Goal: Task Accomplishment & Management: Manage account settings

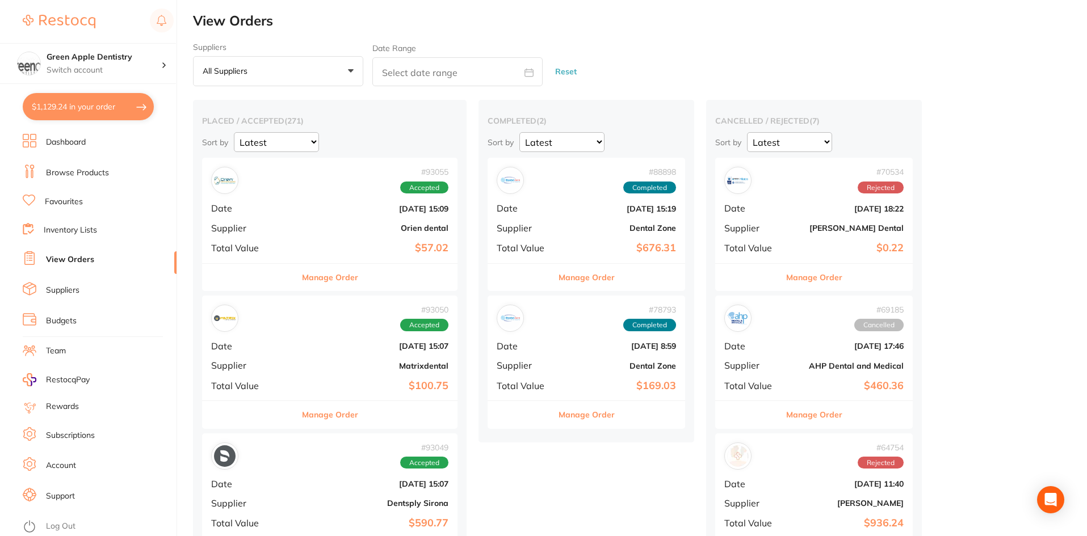
scroll to position [1405, 0]
click at [97, 101] on button "$1,129.24 in your order" at bounding box center [88, 106] width 131 height 27
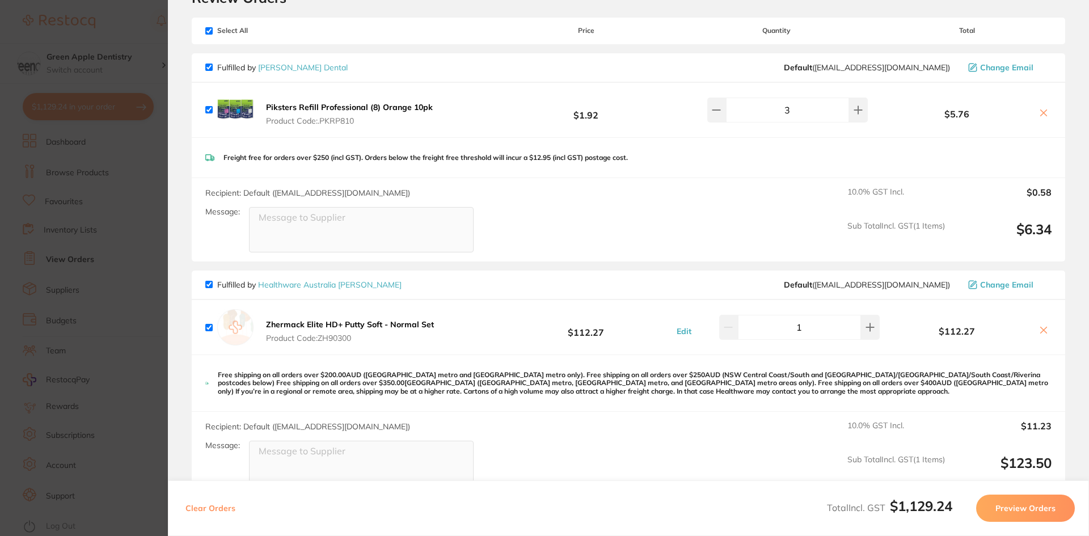
scroll to position [0, 0]
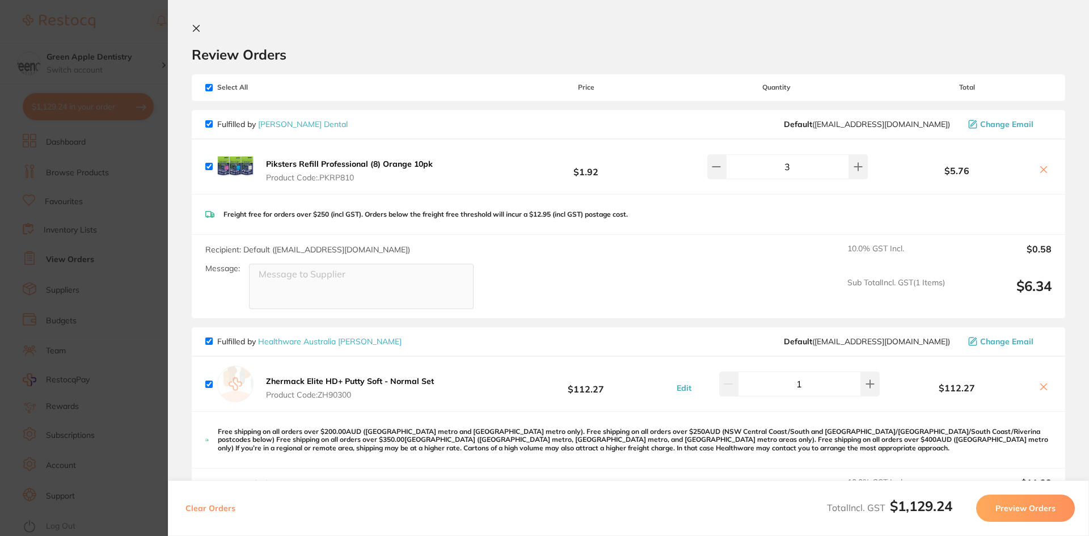
click at [191, 24] on section "Review Orders Your orders are being processed and we will notify you once we ha…" at bounding box center [628, 268] width 921 height 536
click at [195, 26] on icon at bounding box center [196, 28] width 9 height 9
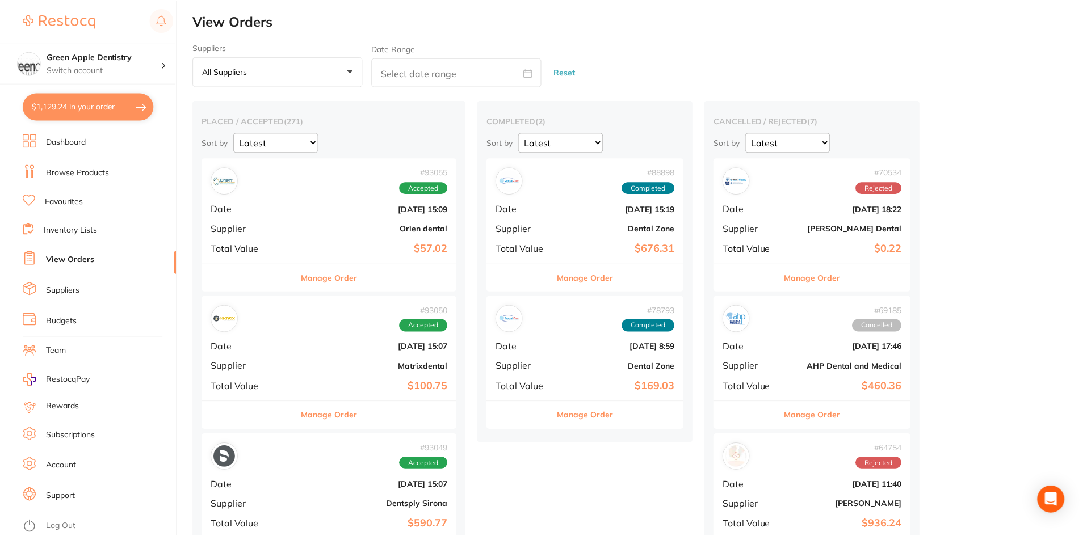
scroll to position [1, 0]
click at [68, 170] on link "Browse Products" at bounding box center [77, 172] width 63 height 11
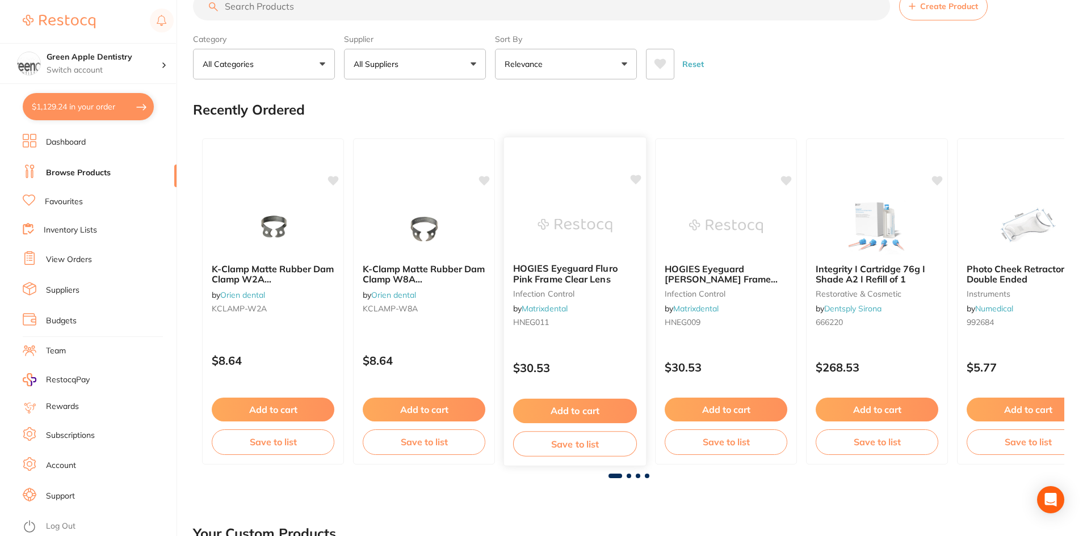
scroll to position [113, 0]
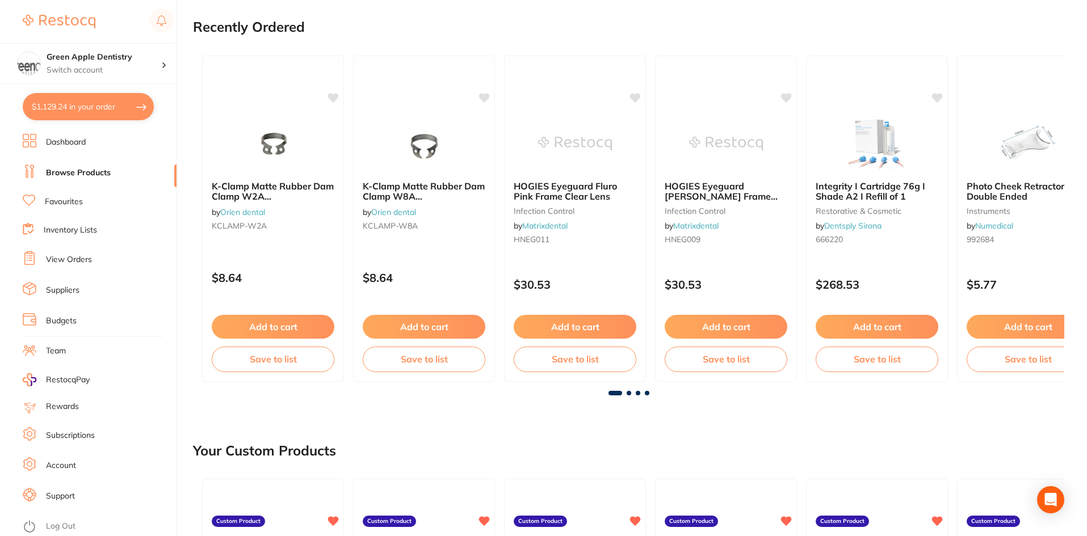
click at [629, 391] on span at bounding box center [628, 393] width 5 height 5
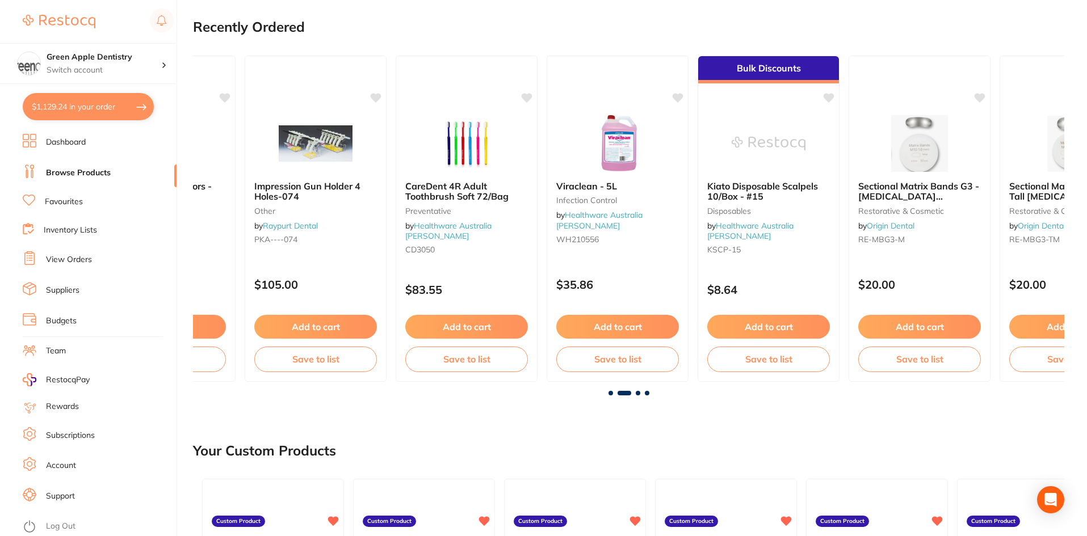
scroll to position [0, 871]
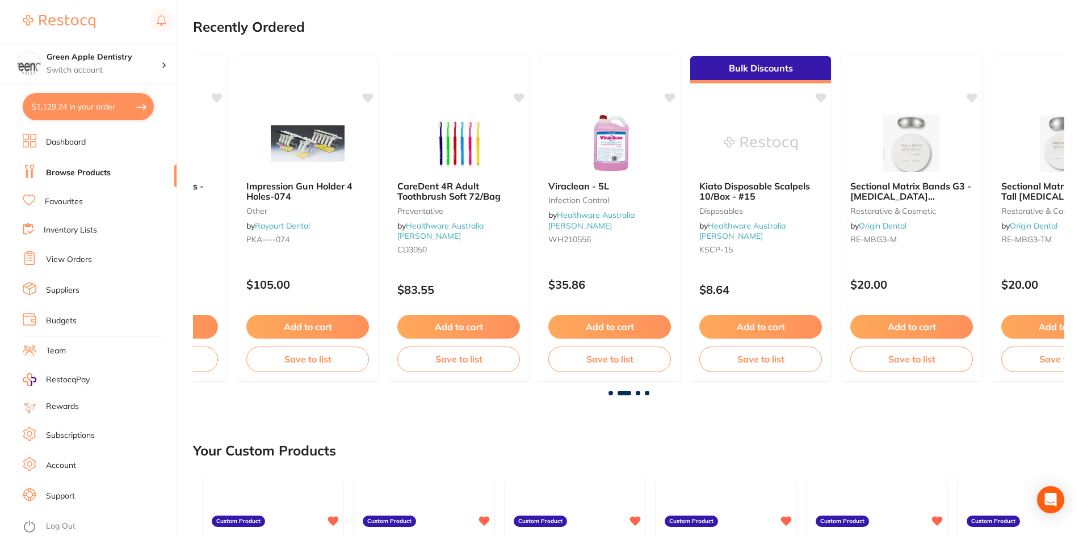
click at [638, 393] on span at bounding box center [637, 393] width 5 height 5
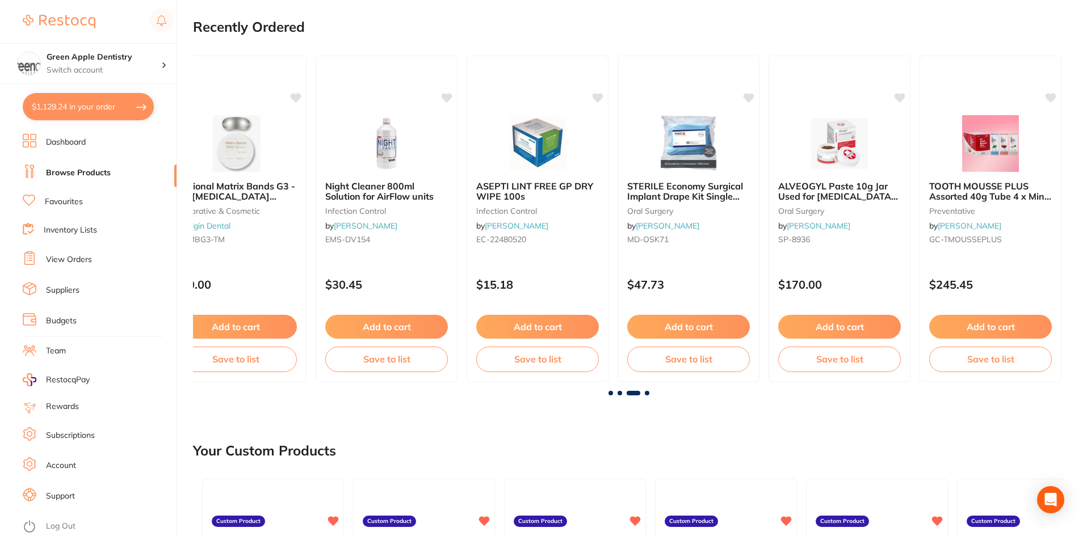
scroll to position [0, 1742]
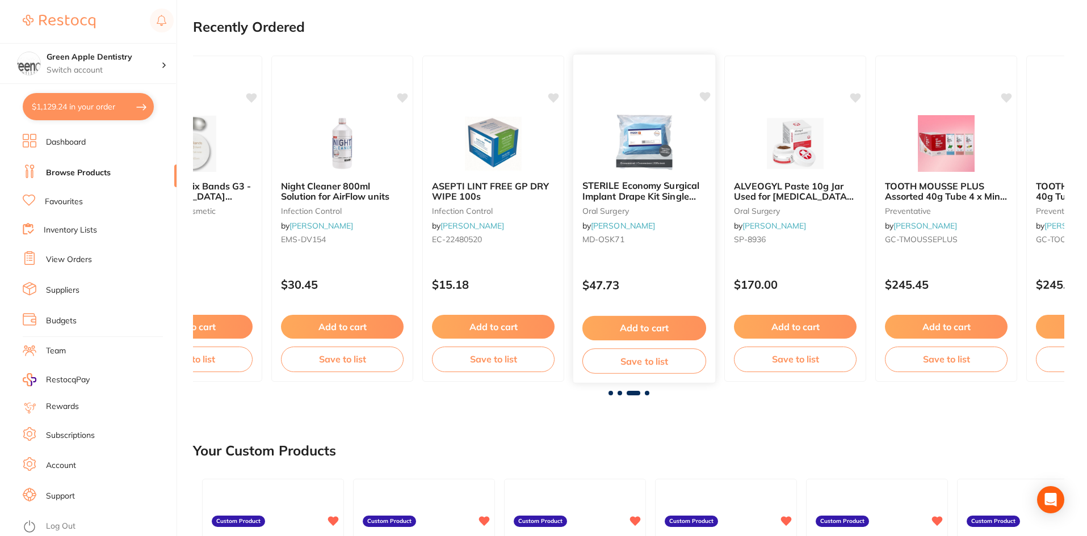
click at [663, 169] on img at bounding box center [644, 142] width 74 height 57
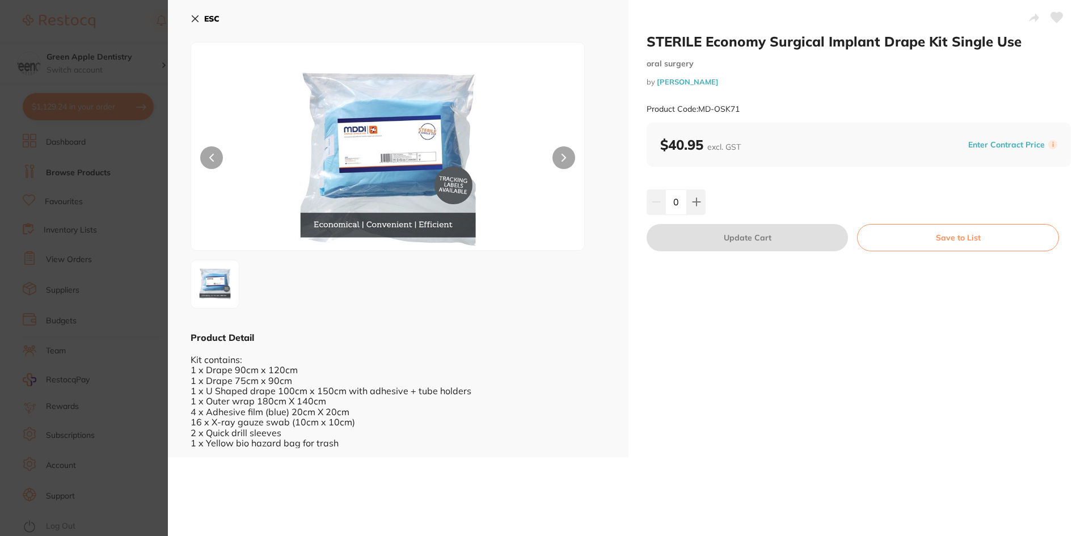
click at [196, 15] on icon at bounding box center [195, 18] width 9 height 9
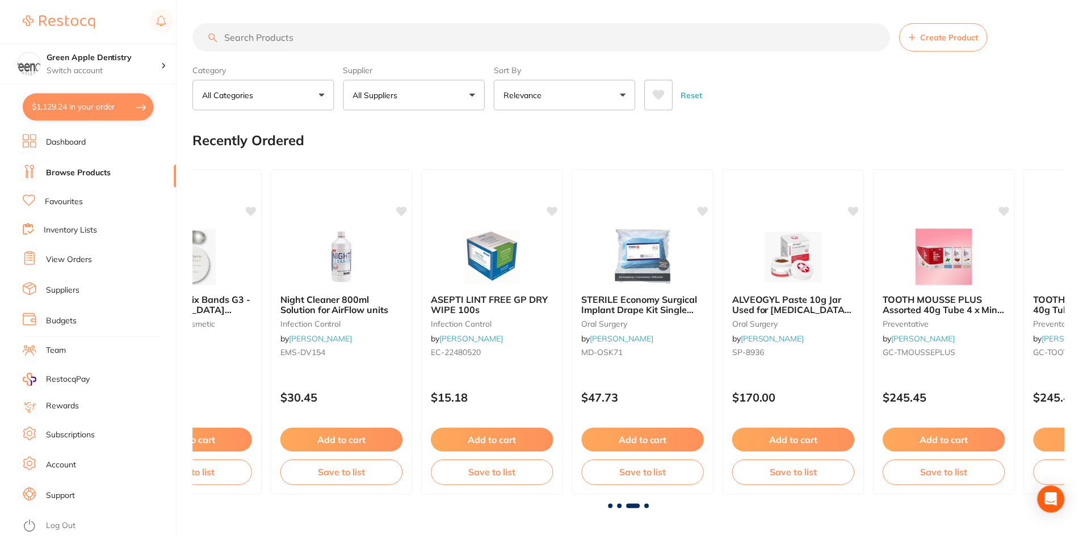
scroll to position [113, 0]
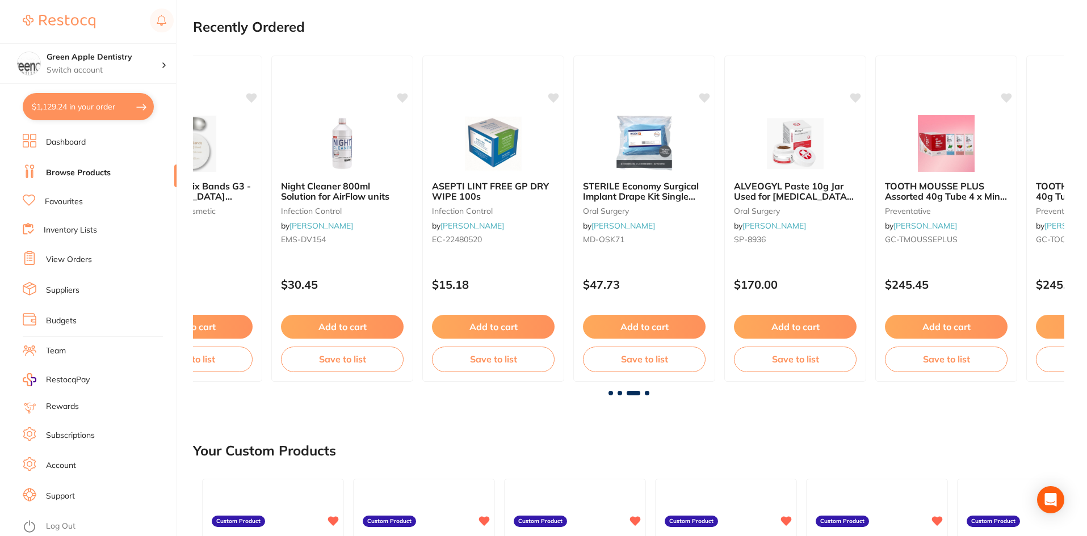
click at [648, 391] on span at bounding box center [647, 393] width 5 height 5
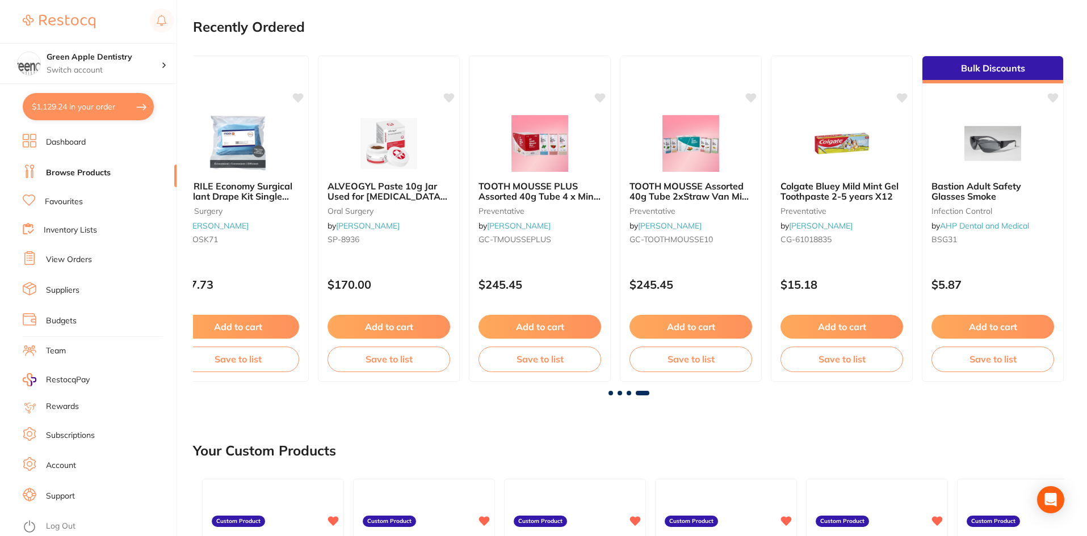
scroll to position [0, 2157]
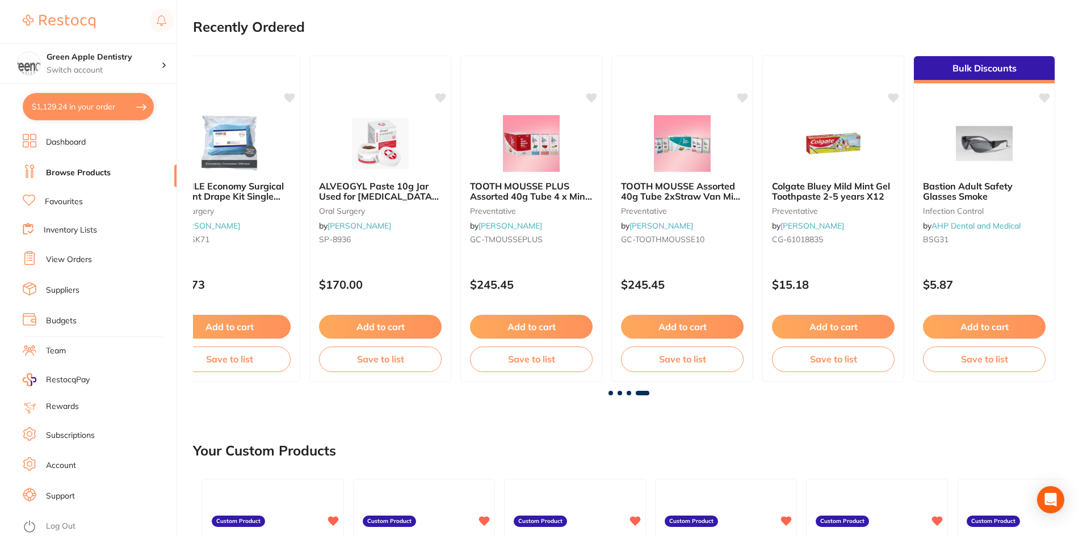
click at [609, 393] on span at bounding box center [610, 393] width 5 height 5
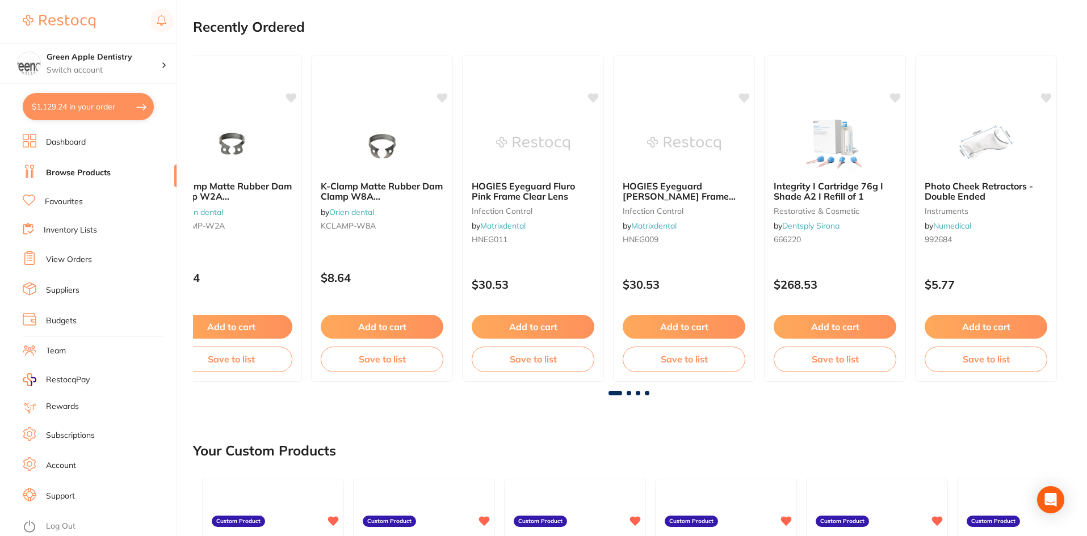
scroll to position [0, 0]
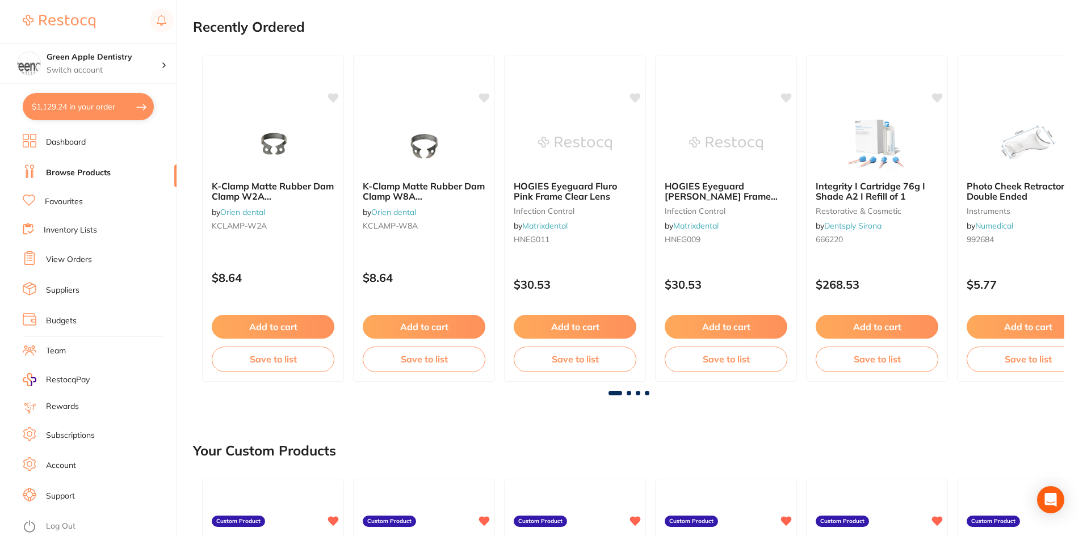
click at [81, 225] on link "Inventory Lists" at bounding box center [70, 230] width 53 height 11
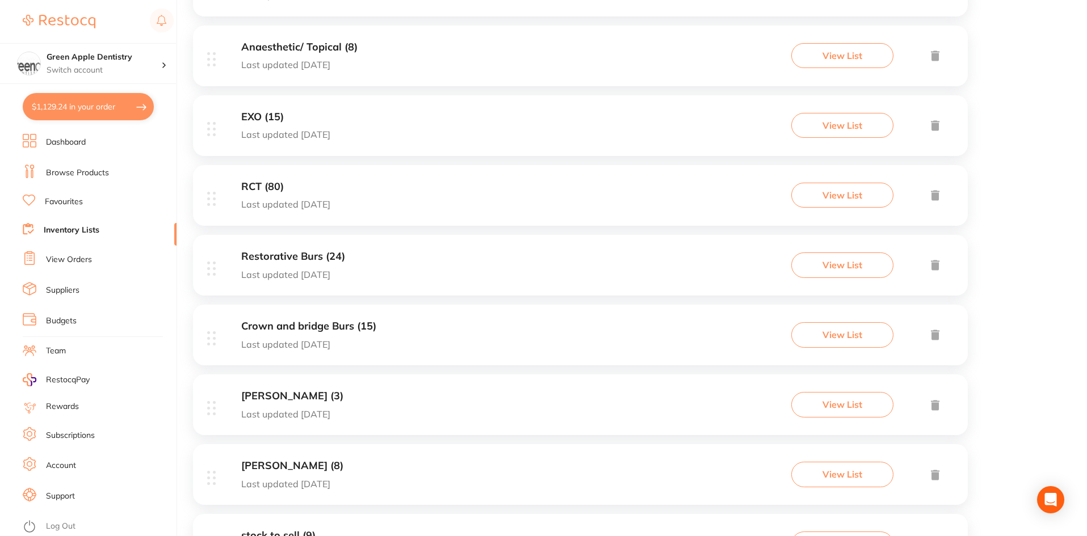
scroll to position [624, 0]
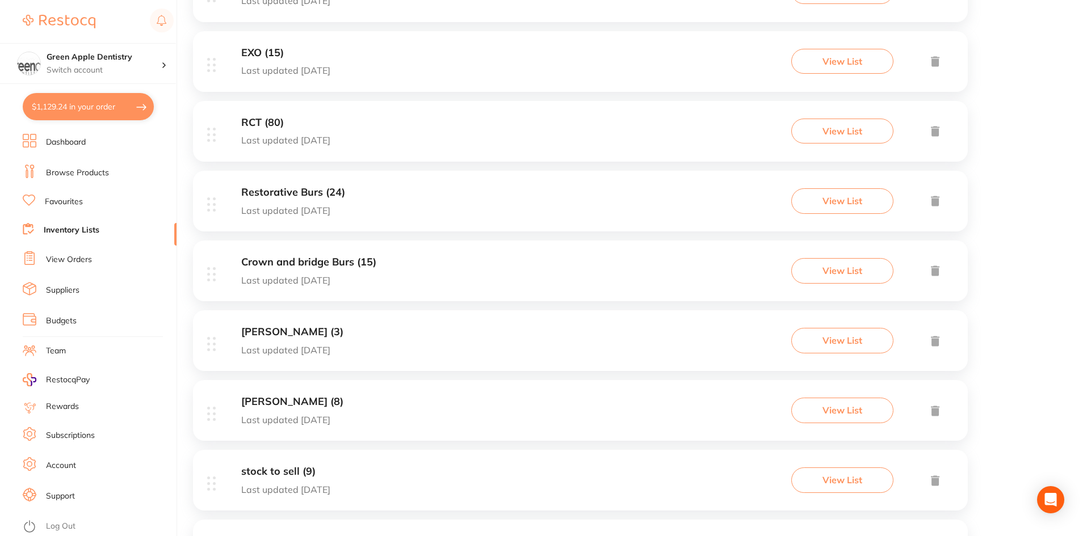
click at [307, 123] on h3 "RCT (80)" at bounding box center [285, 123] width 89 height 12
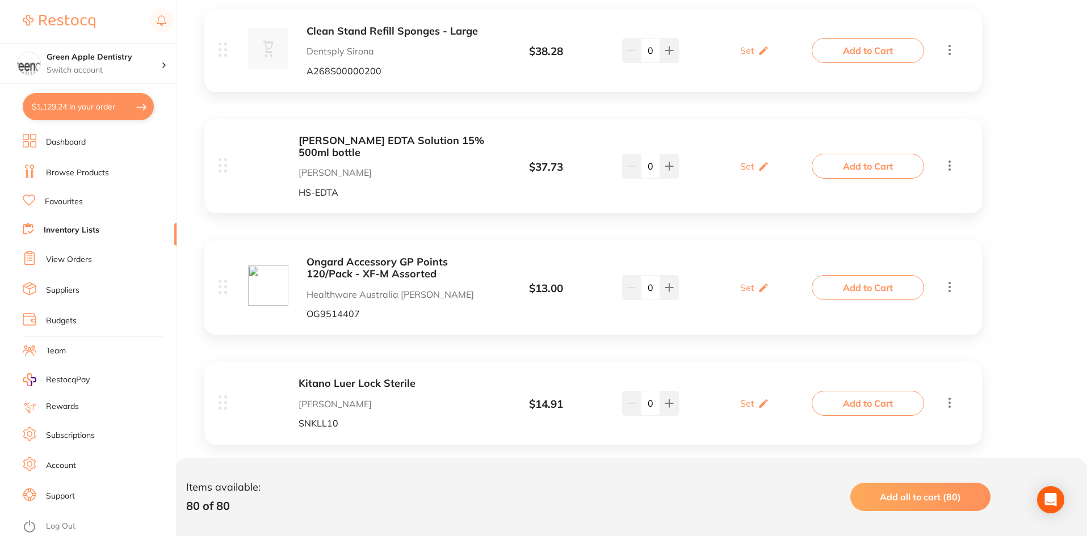
scroll to position [8340, 0]
